Goal: Information Seeking & Learning: Understand process/instructions

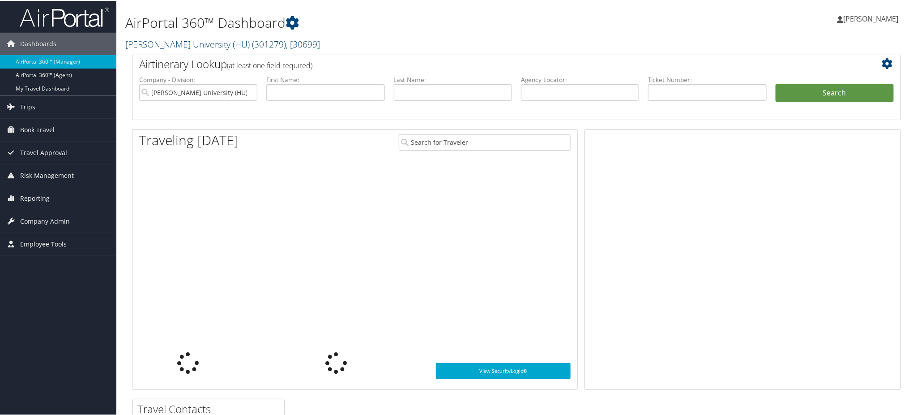
click at [181, 44] on link "Howard University (HU) ( 301279 ) , [ 30699 ]" at bounding box center [222, 43] width 195 height 12
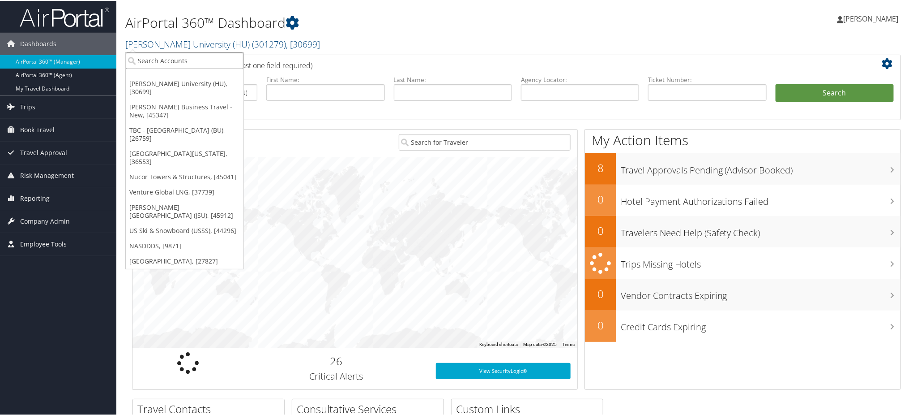
click at [177, 64] on input "search" at bounding box center [185, 59] width 118 height 17
type input "venture"
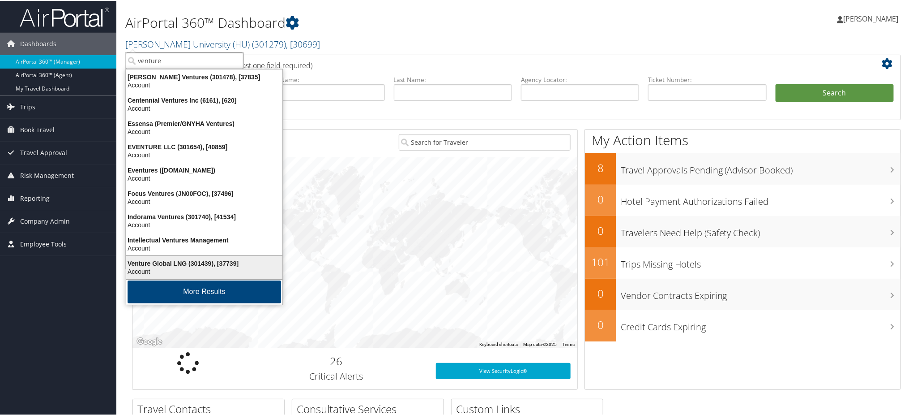
click at [174, 264] on div "Venture Global LNG (301439), [37739]" at bounding box center [204, 262] width 167 height 8
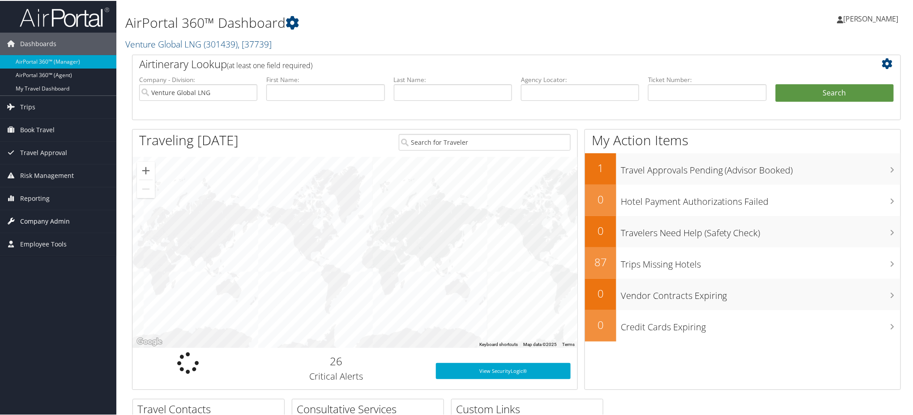
click at [48, 217] on span "Company Admin" at bounding box center [45, 220] width 50 height 22
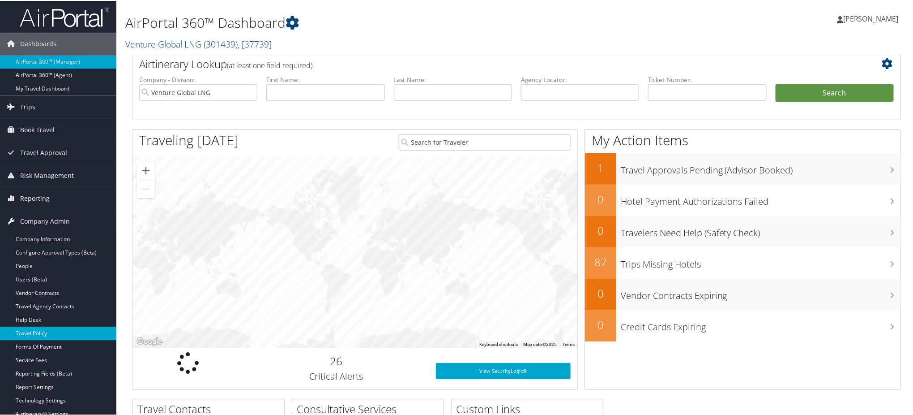
click at [56, 333] on link "Travel Policy" at bounding box center [58, 331] width 116 height 13
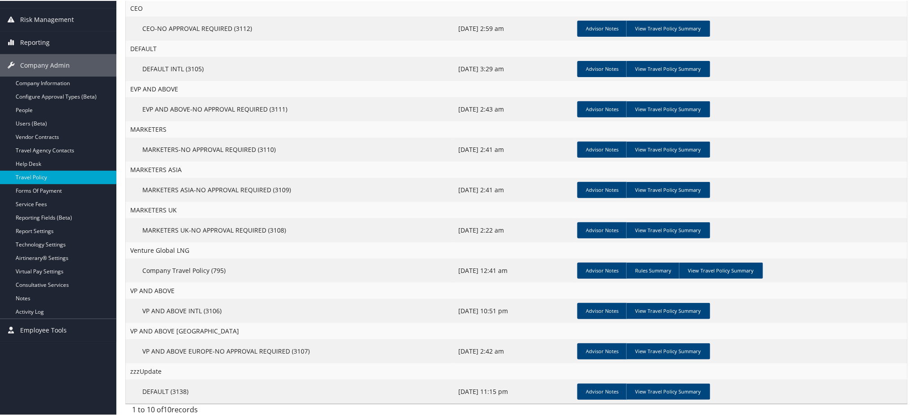
scroll to position [118, 0]
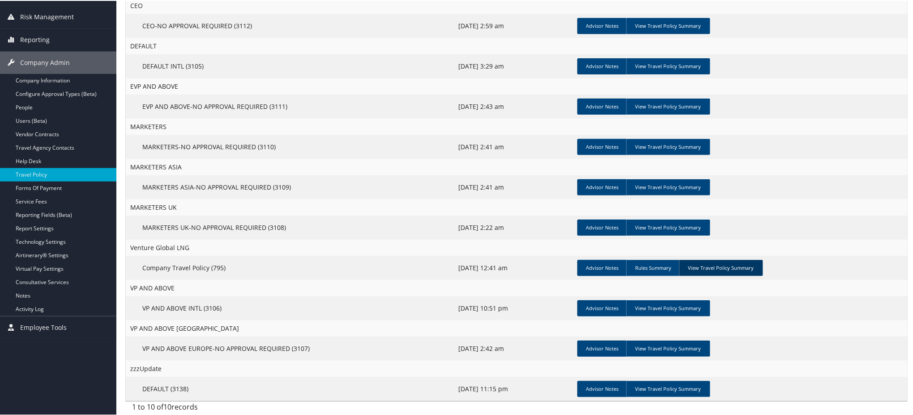
click at [725, 268] on link "View Travel Policy Summary" at bounding box center [721, 267] width 84 height 16
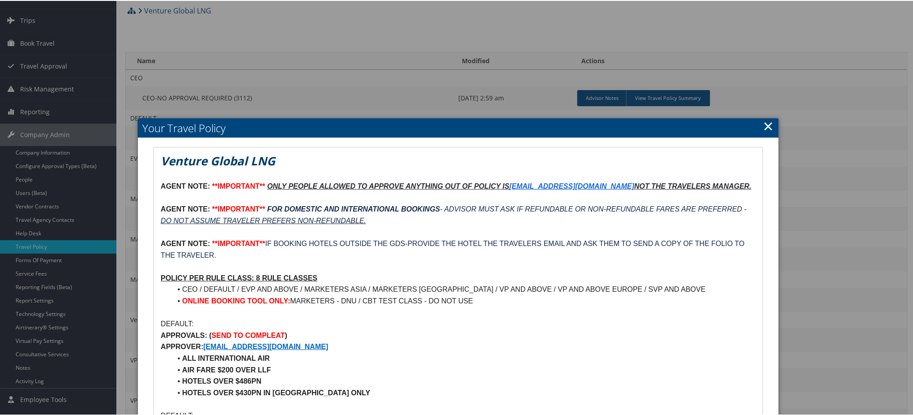
scroll to position [0, 0]
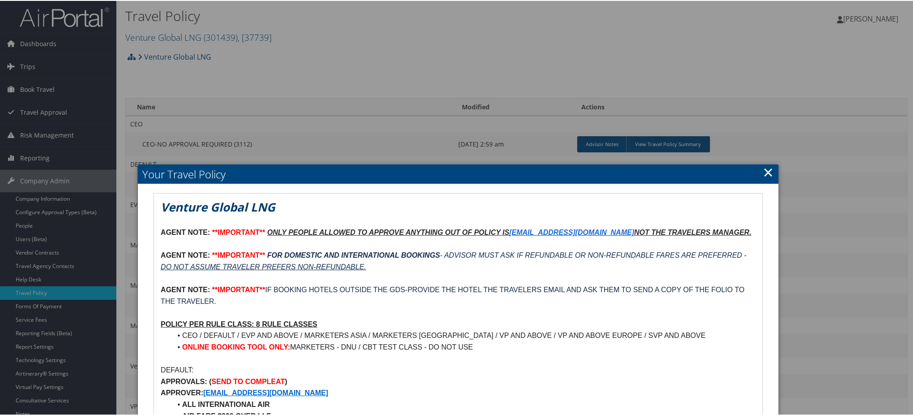
click at [768, 168] on link "×" at bounding box center [769, 171] width 10 height 18
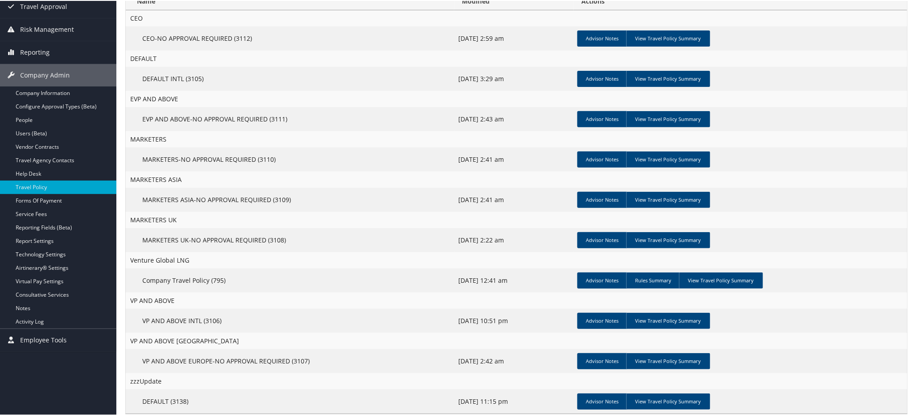
scroll to position [118, 0]
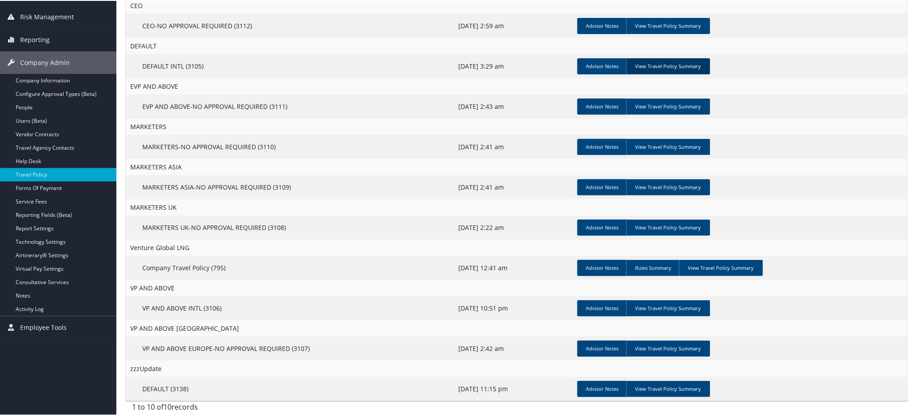
click at [662, 59] on link "View Travel Policy Summary" at bounding box center [668, 65] width 84 height 16
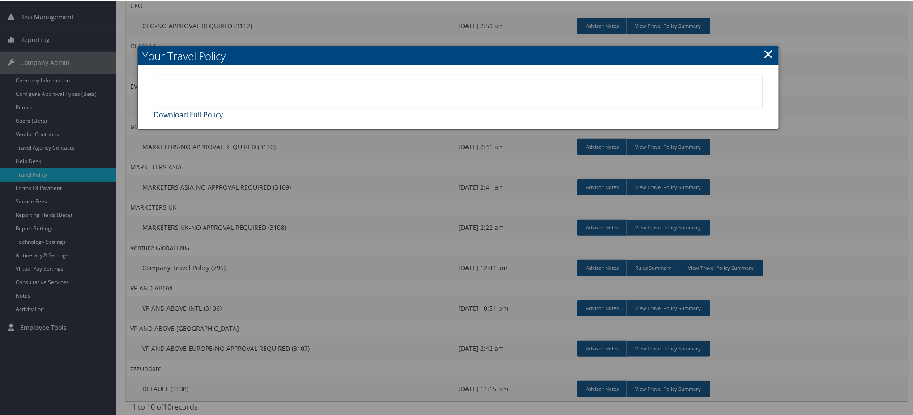
click at [188, 113] on link "Download Full Policy" at bounding box center [188, 114] width 69 height 10
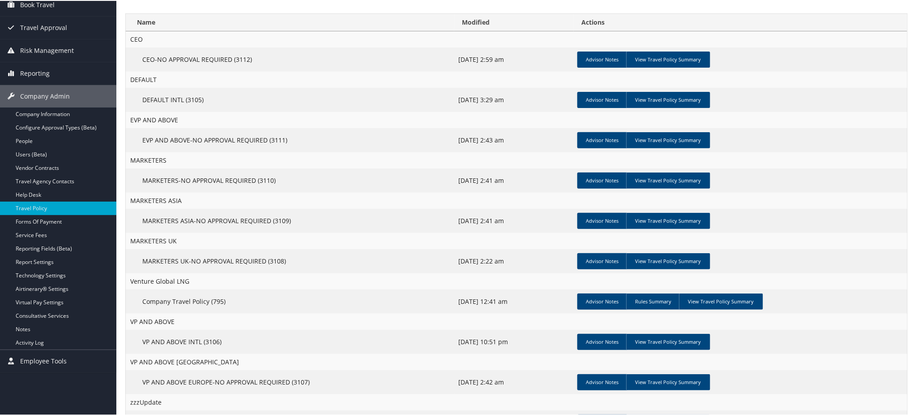
scroll to position [118, 0]
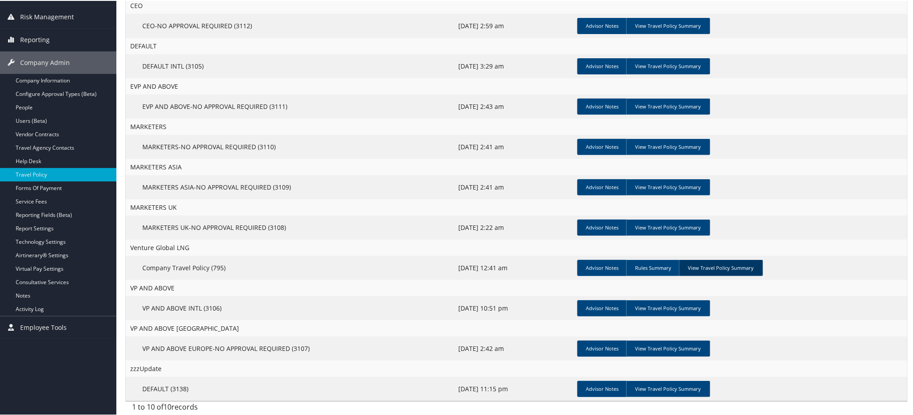
click at [717, 266] on link "View Travel Policy Summary" at bounding box center [721, 267] width 84 height 16
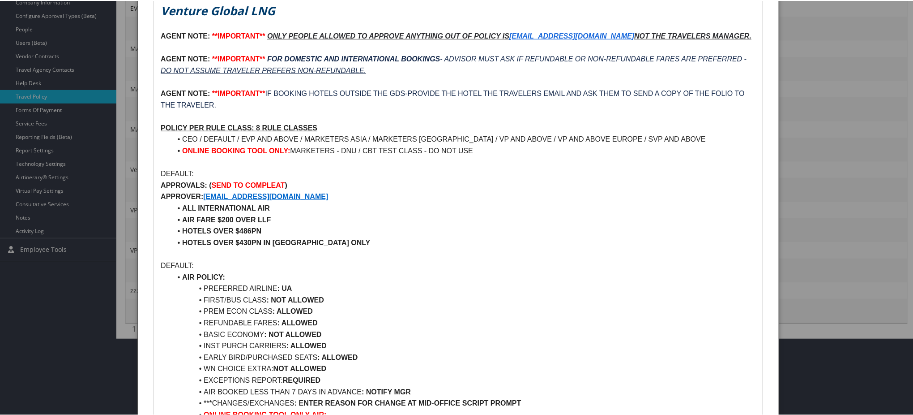
scroll to position [238, 0]
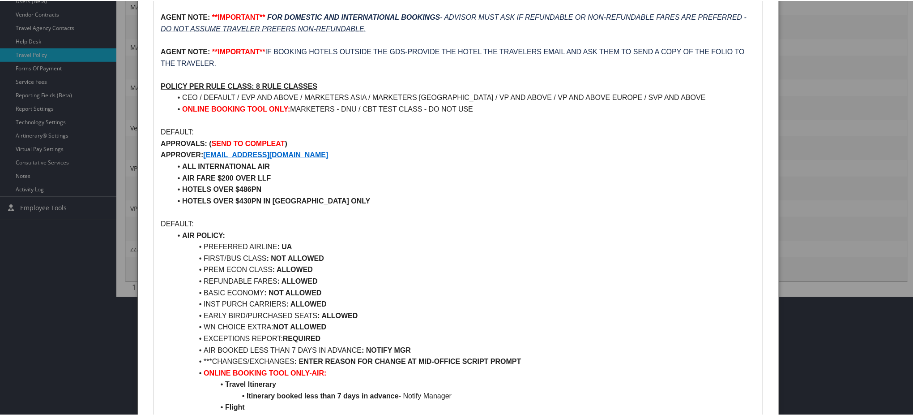
drag, startPoint x: 330, startPoint y: 256, endPoint x: 271, endPoint y: 257, distance: 59.6
click at [271, 257] on li "FIRST/BUS CLASS : NOT ALLOWED" at bounding box center [463, 258] width 585 height 12
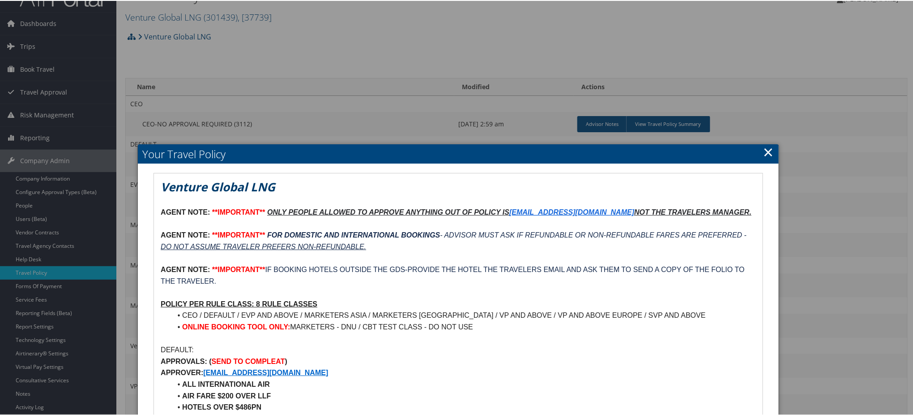
scroll to position [0, 0]
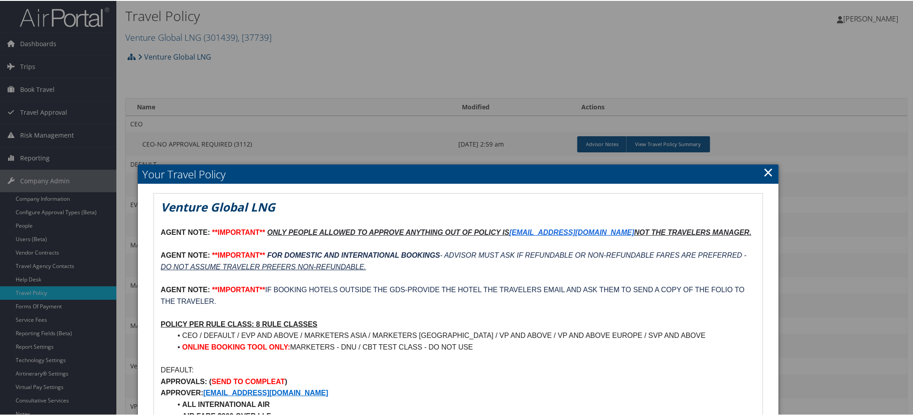
click at [766, 168] on link "×" at bounding box center [769, 171] width 10 height 18
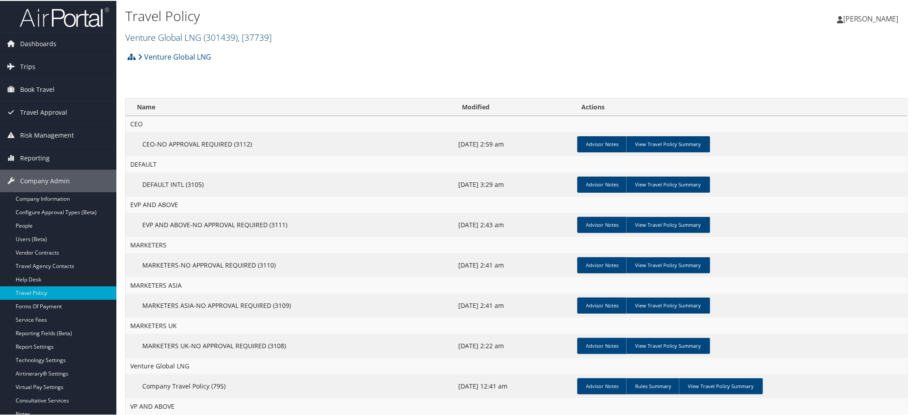
click at [218, 35] on span "( 301439 )" at bounding box center [221, 36] width 34 height 12
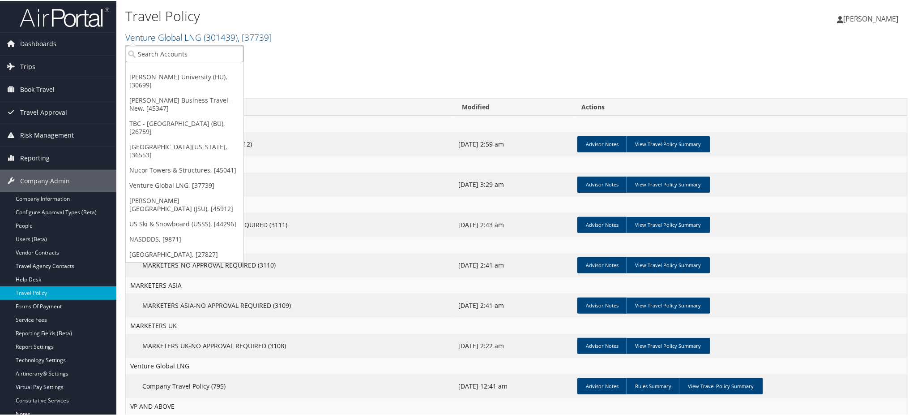
click at [189, 50] on input "search" at bounding box center [185, 53] width 118 height 17
type input "university of wash"
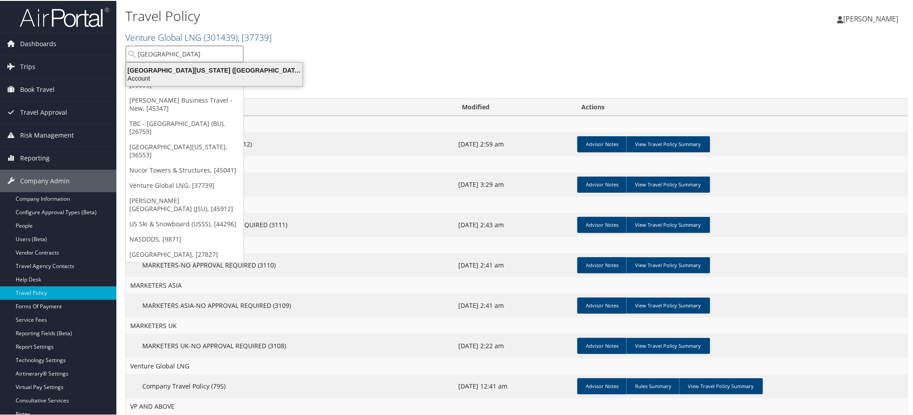
click at [198, 77] on div "Account" at bounding box center [214, 77] width 187 height 8
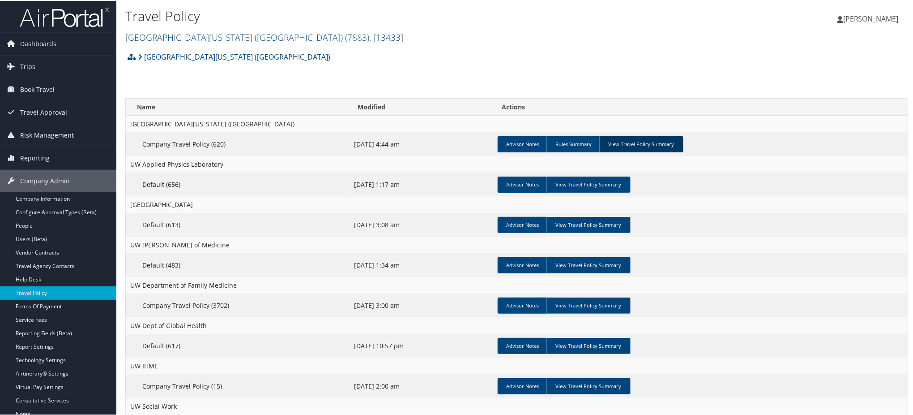
click at [644, 146] on link "View Travel Policy Summary" at bounding box center [641, 143] width 84 height 16
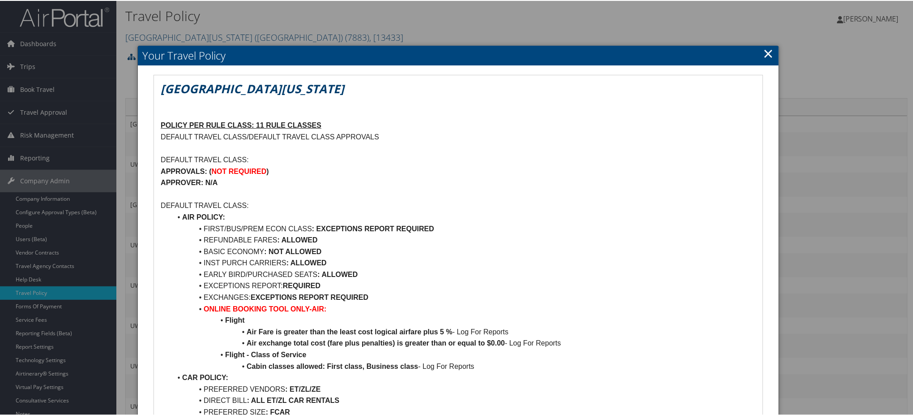
click at [767, 53] on link "×" at bounding box center [769, 52] width 10 height 18
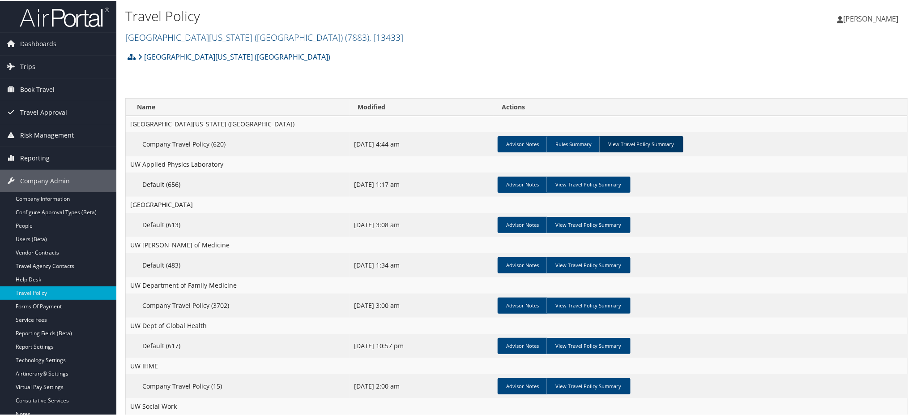
click at [642, 146] on link "View Travel Policy Summary" at bounding box center [641, 143] width 84 height 16
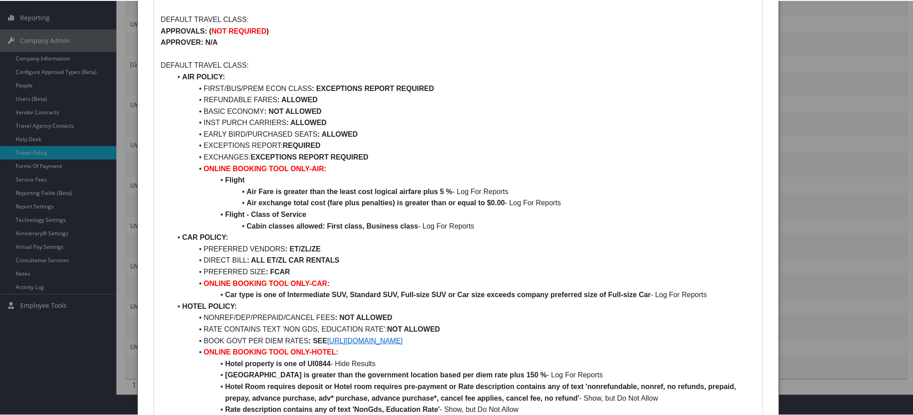
scroll to position [119, 0]
